Goal: Task Accomplishment & Management: Manage account settings

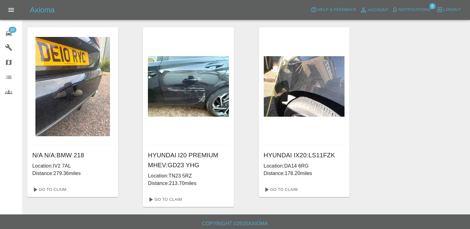
click at [12, 28] on span "10" at bounding box center [12, 30] width 8 height 6
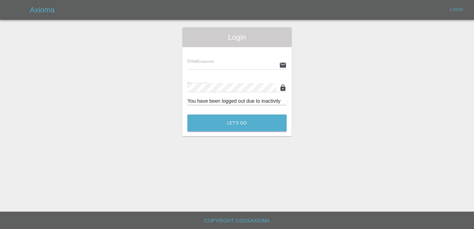
type input "[EMAIL_ADDRESS][DOMAIN_NAME]"
click at [250, 120] on button "Let's Go" at bounding box center [237, 123] width 99 height 17
